Goal: Task Accomplishment & Management: Manage account settings

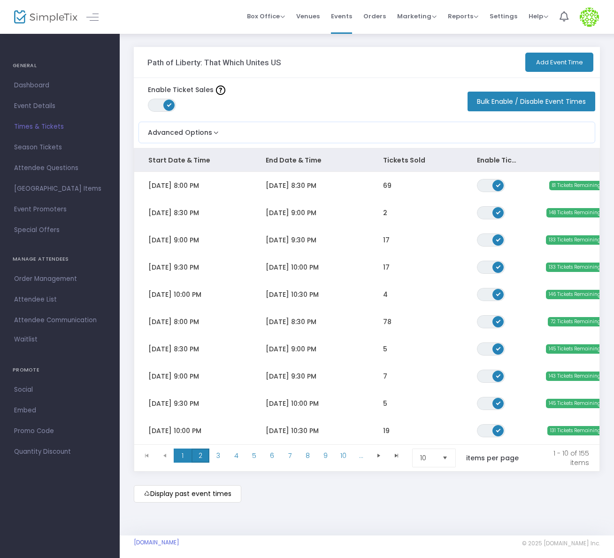
click at [198, 454] on span "2" at bounding box center [201, 455] width 18 height 14
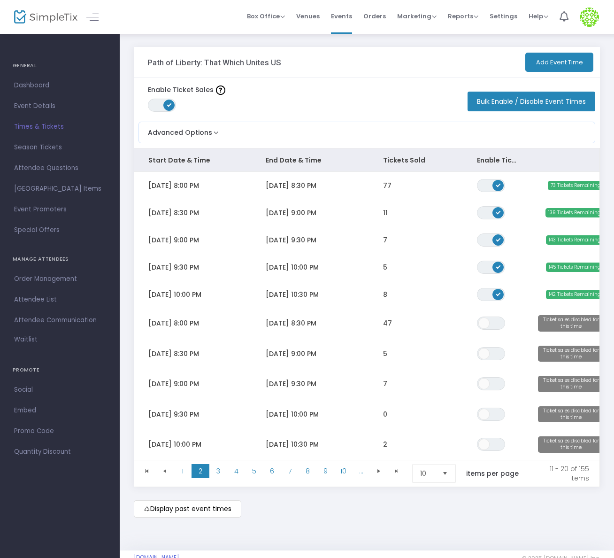
click at [548, 59] on button "Add Event Time" at bounding box center [559, 62] width 68 height 19
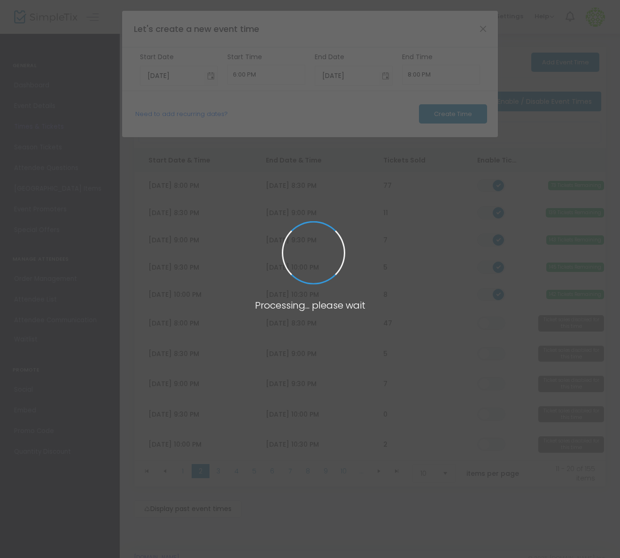
click at [180, 115] on body "Processing... please wait Box Office Sell Tickets Bookings Sell Season Pass Ven…" at bounding box center [310, 279] width 620 height 558
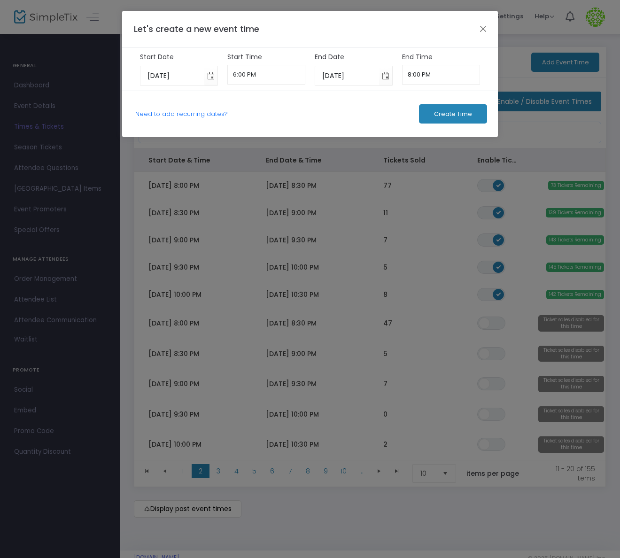
click at [180, 115] on link "Need to add recurring dates?" at bounding box center [181, 113] width 93 height 9
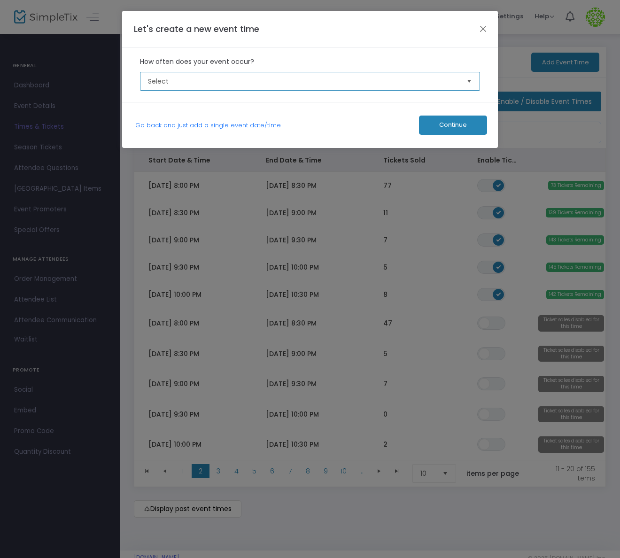
click at [220, 85] on span "Select" at bounding box center [303, 81] width 311 height 9
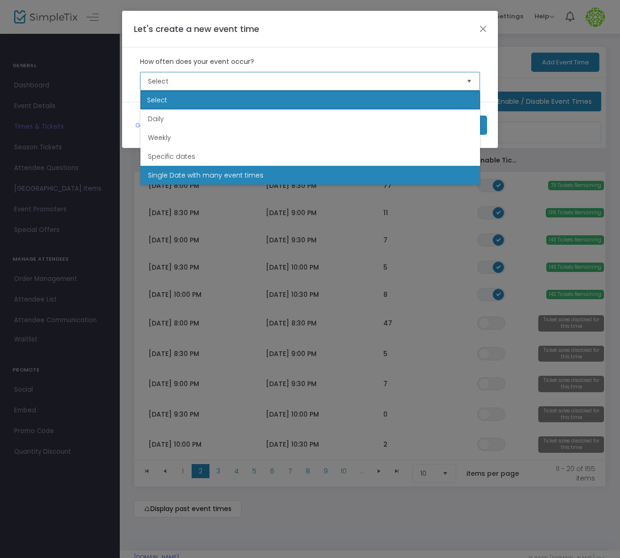
click at [200, 174] on span "Single Date with many event times" at bounding box center [206, 174] width 116 height 9
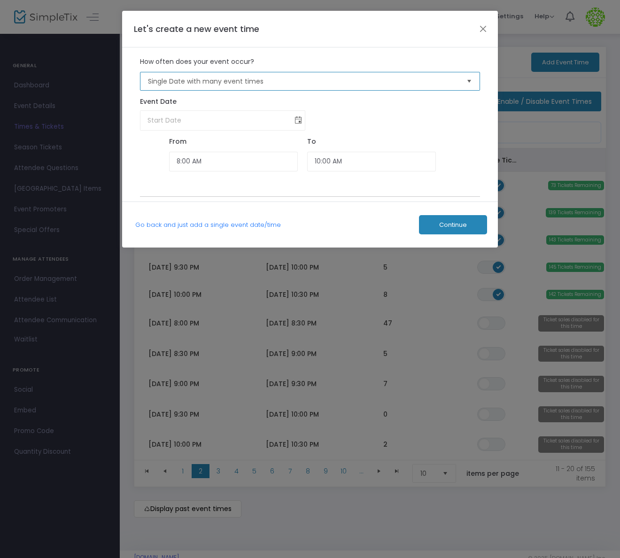
click at [295, 116] on span "Toggle calendar" at bounding box center [298, 120] width 15 height 15
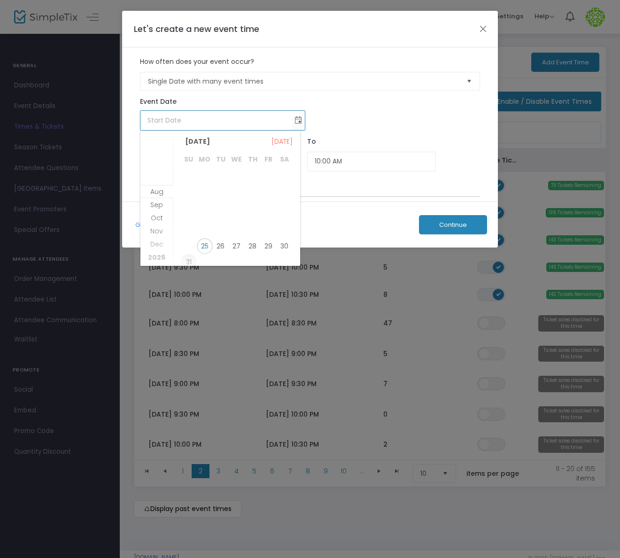
click at [187, 262] on span "31" at bounding box center [189, 262] width 16 height 16
type input "8/31/2025"
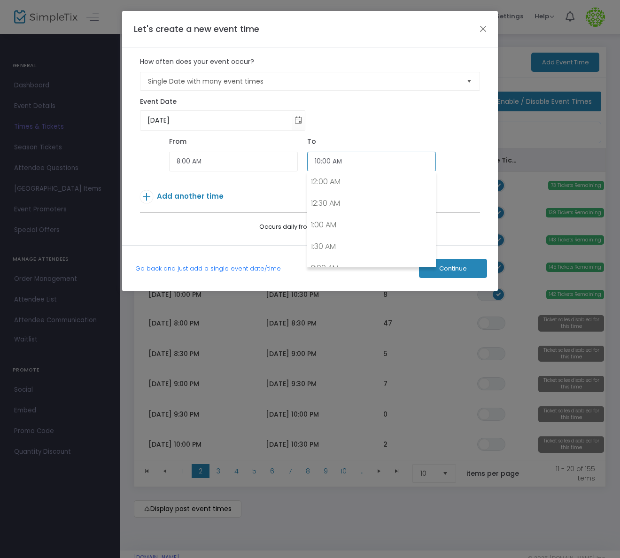
scroll to position [390, 0]
click at [333, 162] on input "10:00 AM" at bounding box center [371, 162] width 129 height 20
type input "8:30 PM"
click at [231, 173] on div "From 8:00 AM" at bounding box center [233, 156] width 138 height 39
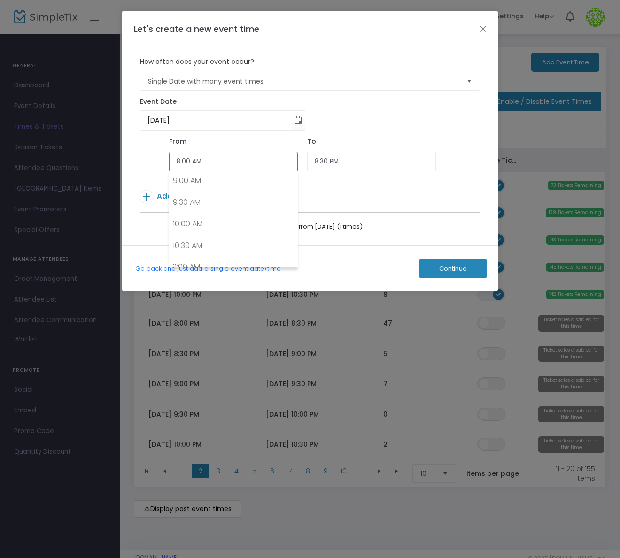
click at [219, 162] on input "8:00 AM" at bounding box center [233, 162] width 129 height 20
type input "8:00 PM"
click at [177, 195] on span "Add another time" at bounding box center [190, 196] width 67 height 10
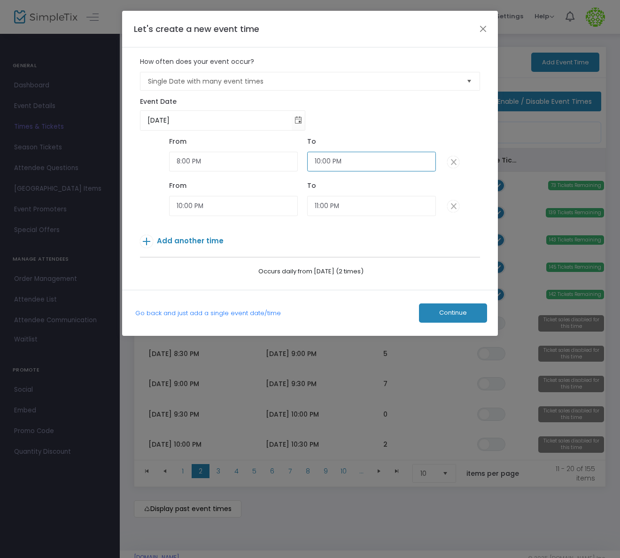
scroll to position [902, 0]
click at [323, 162] on input "10:00 PM" at bounding box center [371, 162] width 129 height 20
type input "8:30 PM"
click at [180, 206] on input "10:00 PM" at bounding box center [233, 206] width 129 height 20
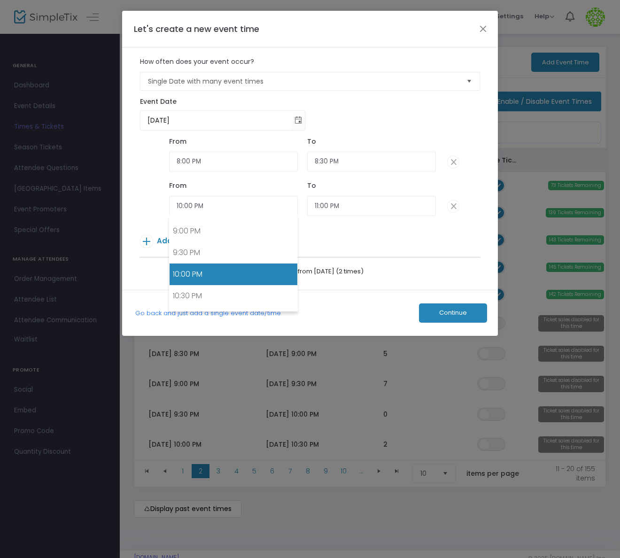
click at [452, 205] on span at bounding box center [453, 206] width 12 height 12
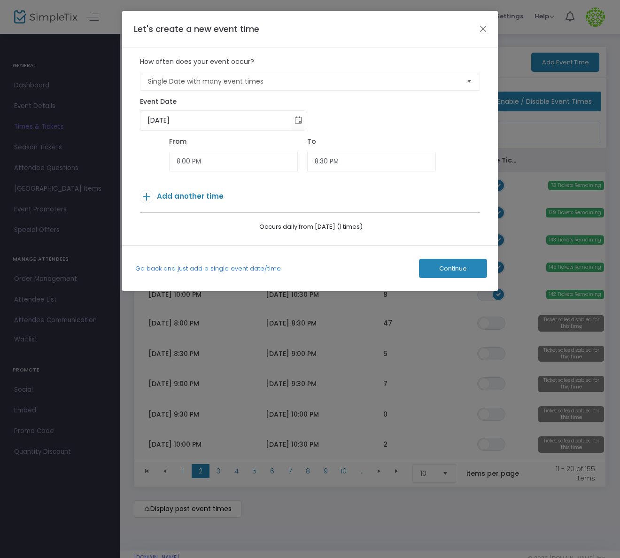
click at [177, 193] on span "Add another time" at bounding box center [190, 196] width 67 height 10
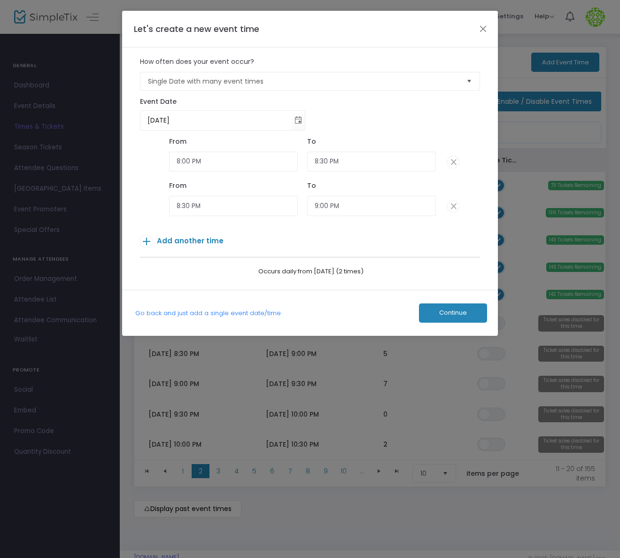
click at [191, 242] on span "Add another time" at bounding box center [190, 241] width 67 height 10
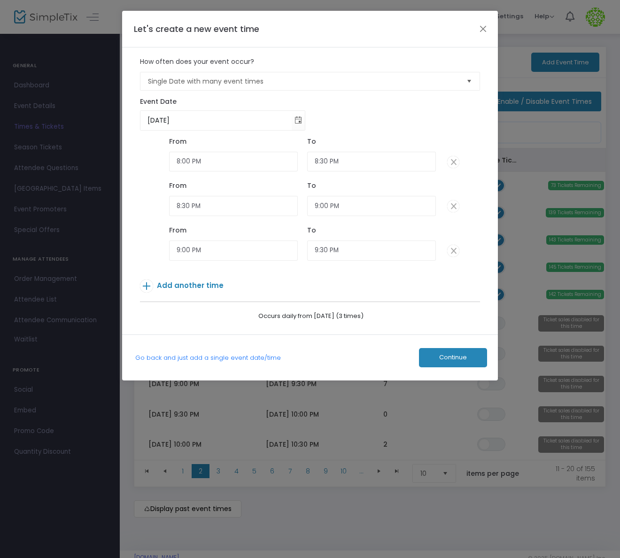
click at [193, 289] on p "Add another time" at bounding box center [296, 287] width 312 height 16
click at [193, 285] on span "Add another time" at bounding box center [190, 285] width 67 height 10
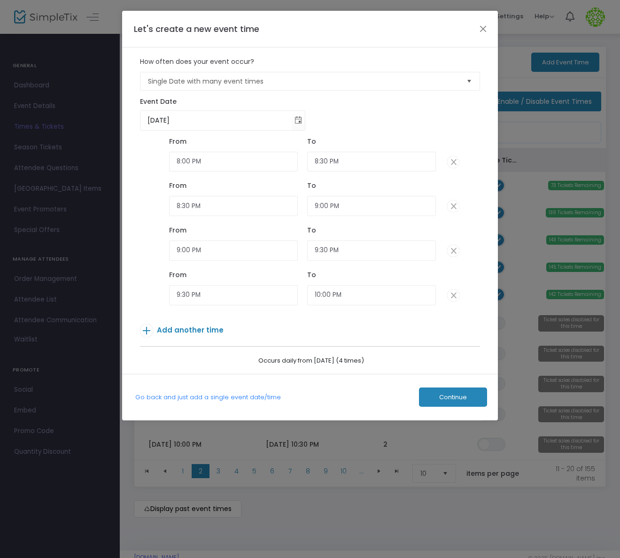
click at [185, 331] on span "Add another time" at bounding box center [190, 330] width 67 height 10
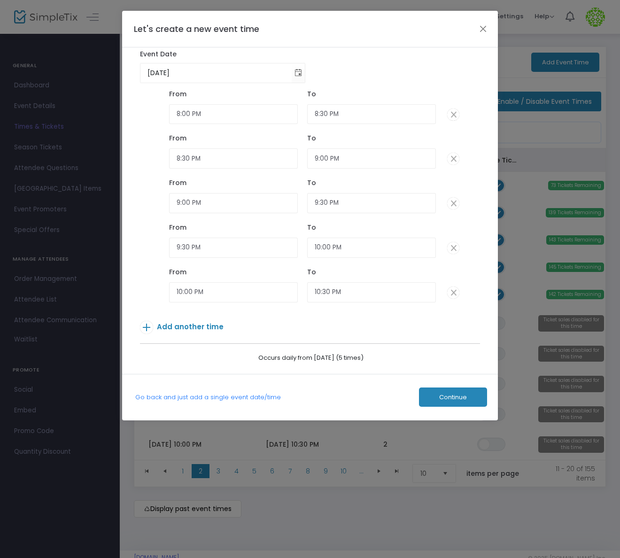
click at [449, 395] on span "Continue" at bounding box center [453, 397] width 28 height 8
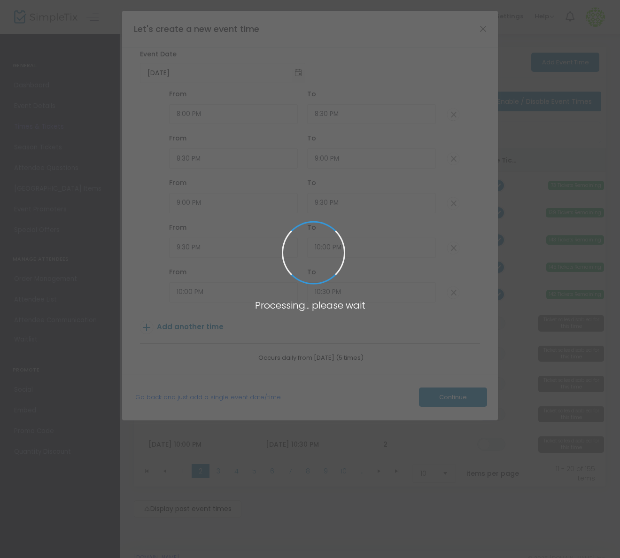
type input "150"
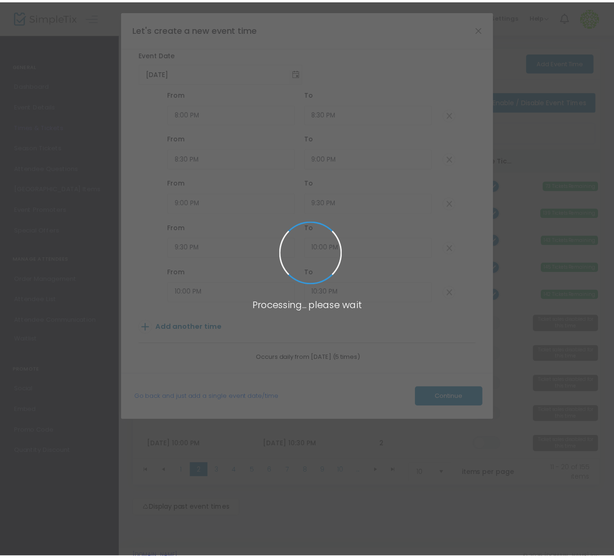
scroll to position [0, 0]
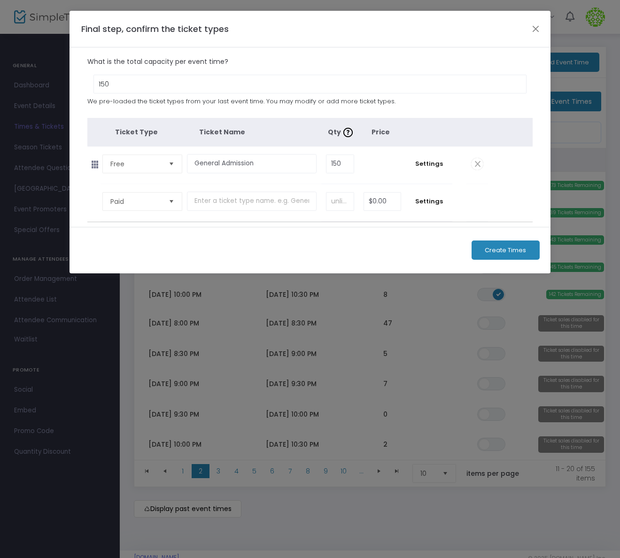
click at [501, 253] on span "Create Times" at bounding box center [505, 251] width 41 height 8
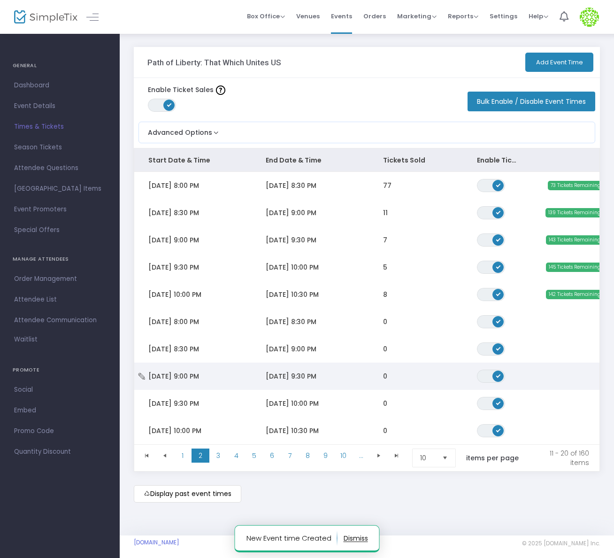
scroll to position [11, 0]
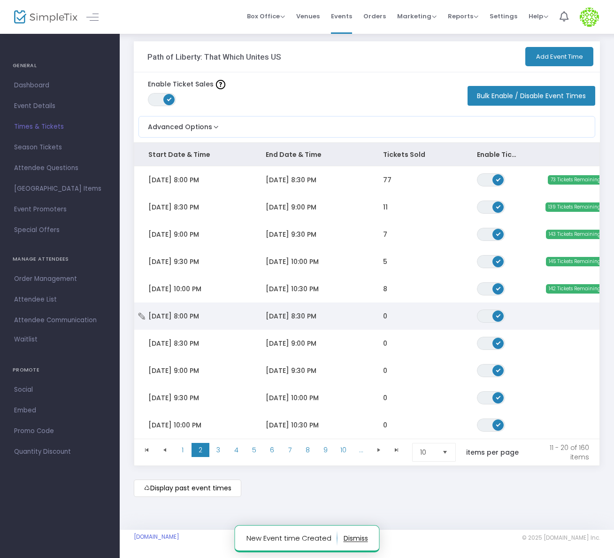
click at [242, 312] on td "Sun 8/31/2025 8:00 PM" at bounding box center [192, 315] width 117 height 27
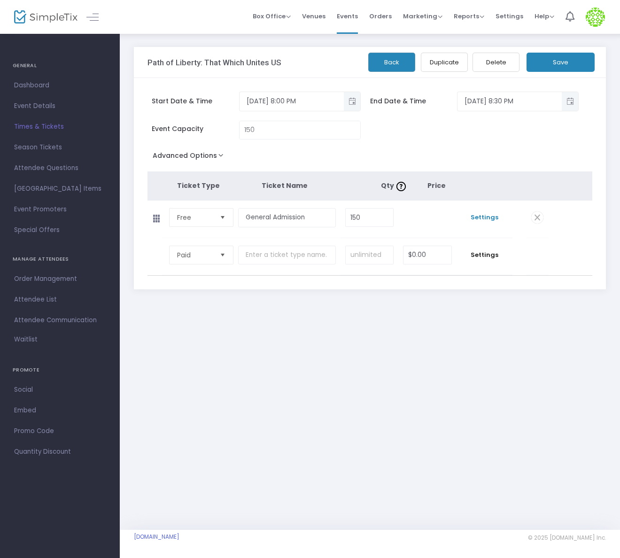
click at [494, 214] on span "Settings" at bounding box center [484, 217] width 46 height 9
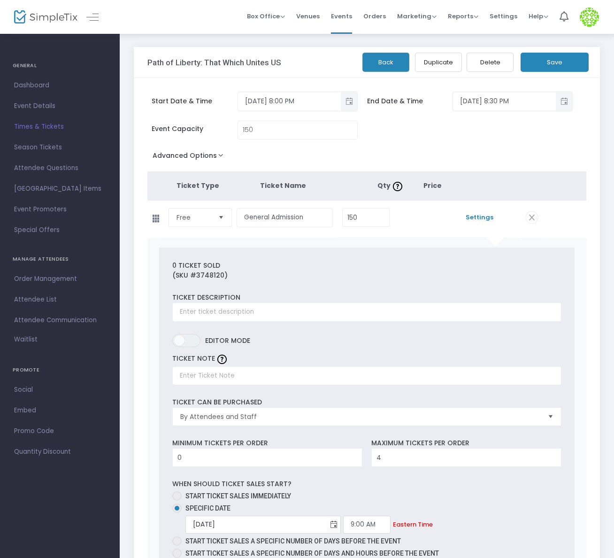
click at [376, 74] on div "Path of Liberty: That Which Unites US Back Duplicate Delete Save" at bounding box center [367, 62] width 466 height 31
click at [386, 69] on button "Back" at bounding box center [385, 62] width 47 height 19
